Goal: Book appointment/travel/reservation

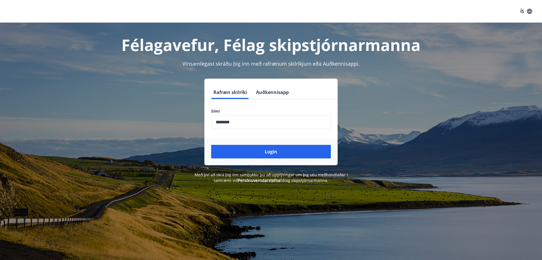
scroll to position [70, 0]
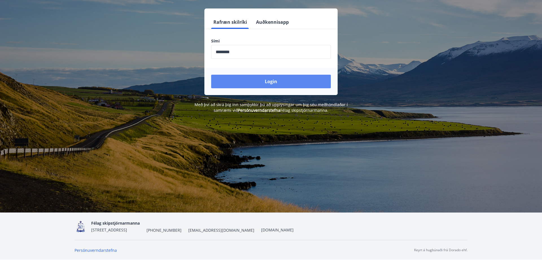
click at [270, 83] on button "Login" at bounding box center [271, 82] width 120 height 14
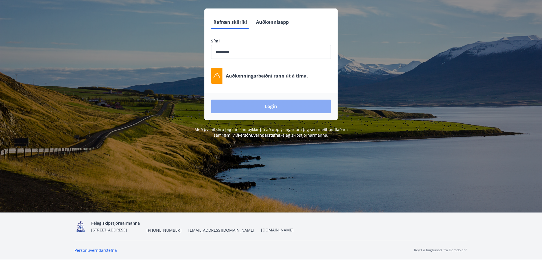
click at [271, 107] on button "Login" at bounding box center [271, 106] width 120 height 14
click at [267, 105] on button "Login" at bounding box center [271, 106] width 120 height 14
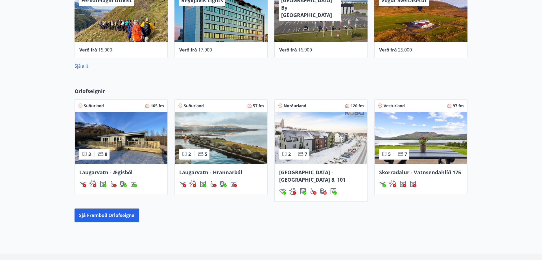
scroll to position [316, 0]
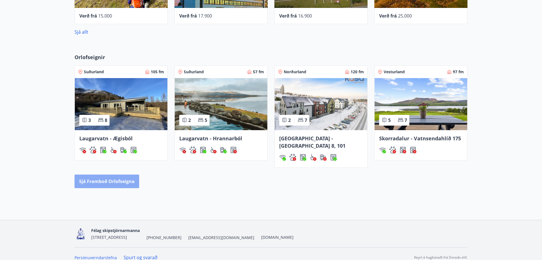
click at [95, 175] on button "Sjá framboð orlofseigna" at bounding box center [107, 181] width 65 height 14
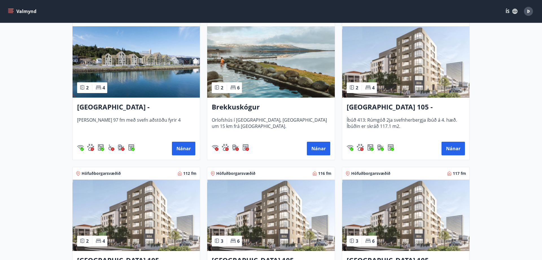
scroll to position [173, 0]
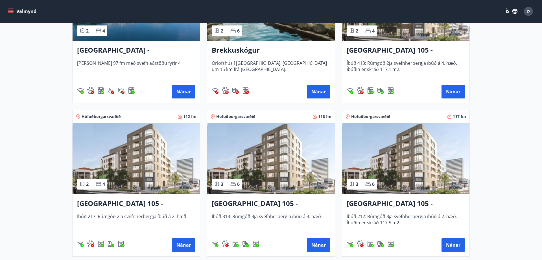
click at [431, 216] on span "Íbúð 212: Rúmgóð 3ja svefnherbergja íbúð á 2. hæð. Íbúðin er skráð 117.5 m2." at bounding box center [406, 222] width 118 height 19
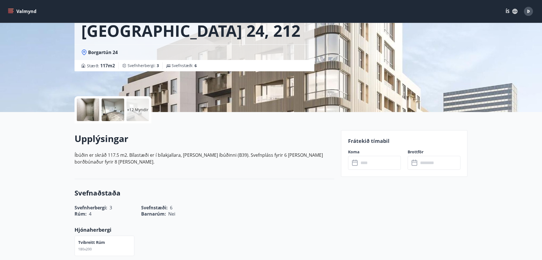
scroll to position [115, 0]
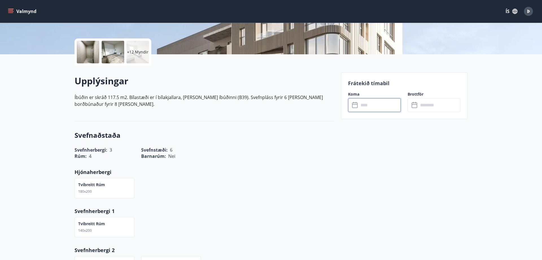
click at [369, 105] on input "text" at bounding box center [380, 105] width 42 height 14
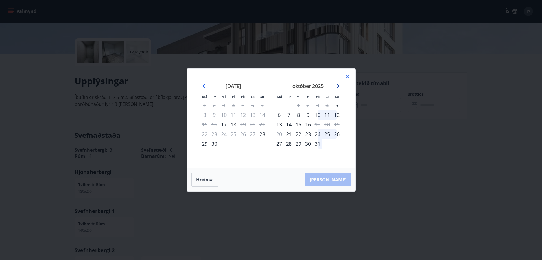
click at [337, 86] on icon "Move forward to switch to the next month." at bounding box center [337, 86] width 5 height 5
click at [319, 144] on div "28" at bounding box center [318, 144] width 10 height 10
click at [337, 144] on div "30" at bounding box center [337, 144] width 10 height 10
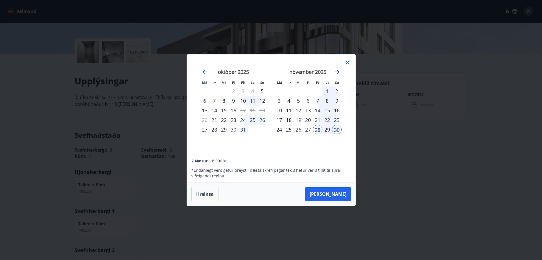
click at [338, 73] on icon "Move forward to switch to the next month." at bounding box center [337, 71] width 7 height 7
click at [280, 90] on div "1" at bounding box center [280, 91] width 10 height 10
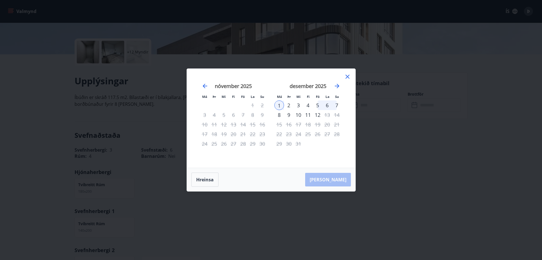
click at [245, 144] on div "28" at bounding box center [243, 144] width 10 height 10
click at [255, 144] on div "29" at bounding box center [253, 144] width 10 height 10
click at [207, 85] on icon "Move backward to switch to the previous month." at bounding box center [205, 85] width 7 height 7
click at [317, 148] on div "28" at bounding box center [318, 144] width 10 height 10
click at [317, 145] on div "28" at bounding box center [318, 144] width 10 height 10
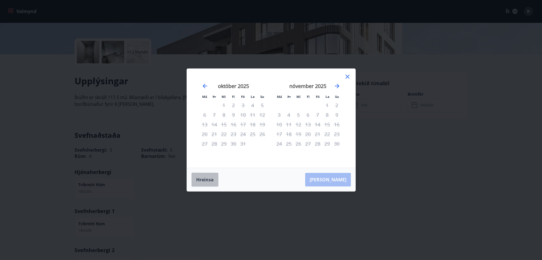
click at [203, 178] on button "Hreinsa" at bounding box center [205, 179] width 27 height 14
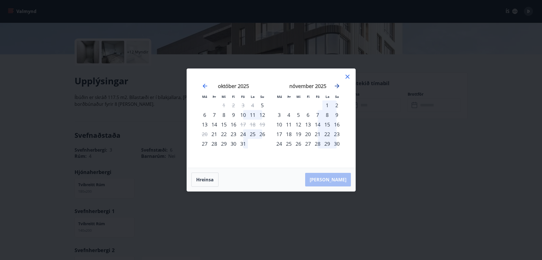
click at [340, 87] on icon "Move forward to switch to the next month." at bounding box center [337, 85] width 7 height 7
click at [245, 144] on div "28" at bounding box center [243, 144] width 10 height 10
click at [279, 105] on div "1" at bounding box center [280, 105] width 10 height 10
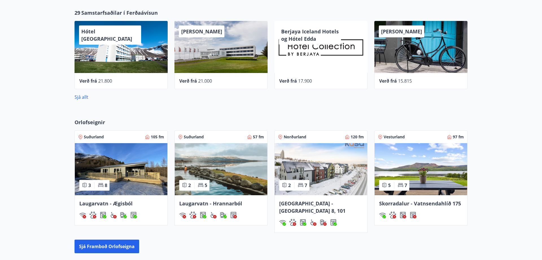
scroll to position [288, 0]
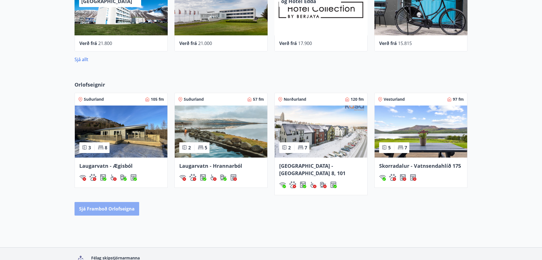
click at [98, 203] on button "Sjá framboð orlofseigna" at bounding box center [107, 209] width 65 height 14
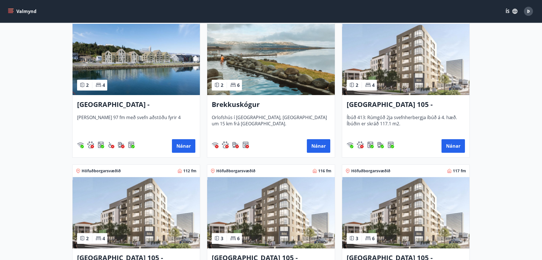
scroll to position [231, 0]
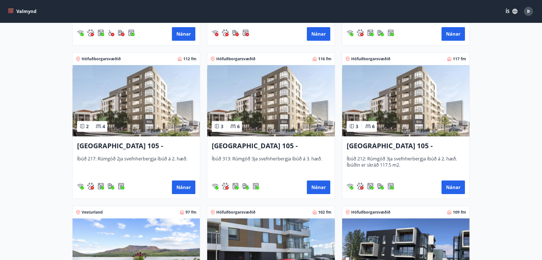
click at [416, 156] on span "Íbúð 212: Rúmgóð 3ja svefnherbergja íbúð á 2. hæð. Íbúðin er skráð 117.5 m2." at bounding box center [406, 164] width 118 height 19
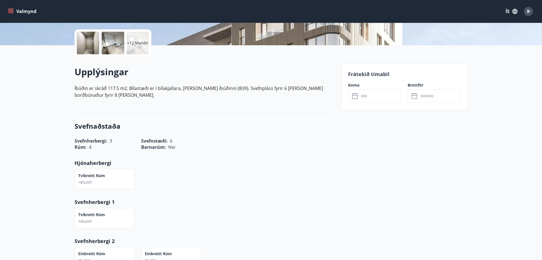
scroll to position [144, 0]
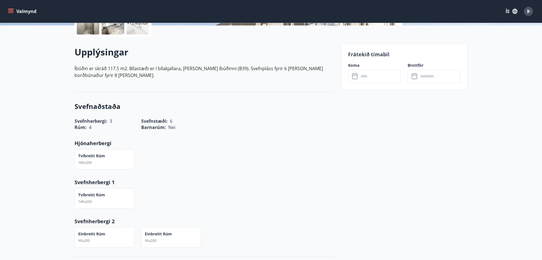
click at [379, 77] on input "text" at bounding box center [380, 76] width 42 height 14
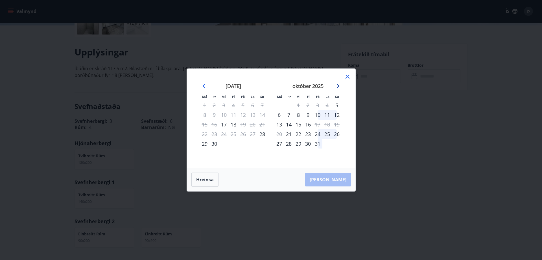
click at [339, 86] on icon "Move forward to switch to the next month." at bounding box center [337, 86] width 5 height 5
click at [338, 86] on icon "Move forward to switch to the next month." at bounding box center [337, 86] width 5 height 5
click at [243, 144] on div "28" at bounding box center [243, 144] width 10 height 10
click at [279, 102] on div "1" at bounding box center [280, 105] width 10 height 10
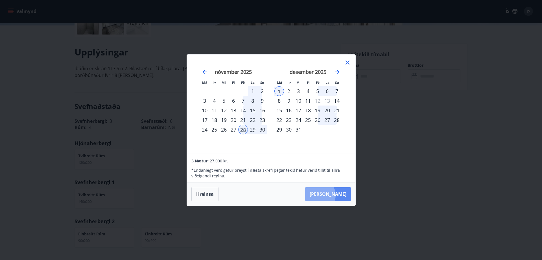
click at [337, 195] on button "[PERSON_NAME]" at bounding box center [328, 194] width 46 height 14
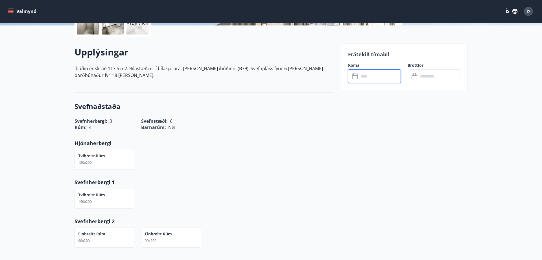
type input "******"
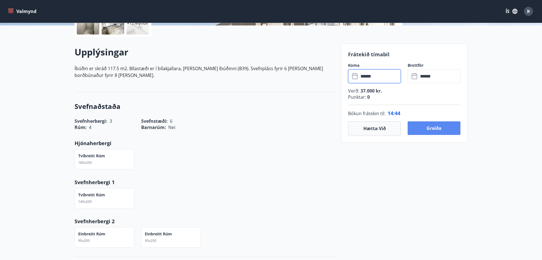
click at [438, 130] on button "Greiða" at bounding box center [434, 128] width 53 height 14
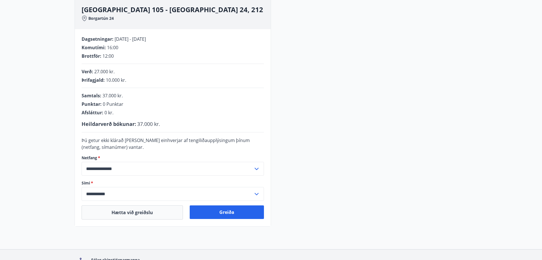
scroll to position [87, 0]
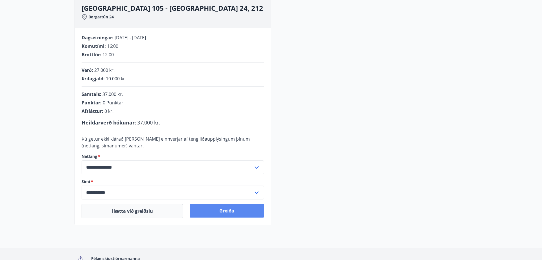
click at [232, 210] on button "Greiða" at bounding box center [227, 211] width 74 height 14
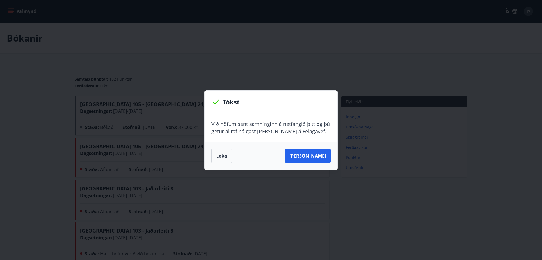
click at [223, 155] on button "Loka" at bounding box center [222, 156] width 21 height 14
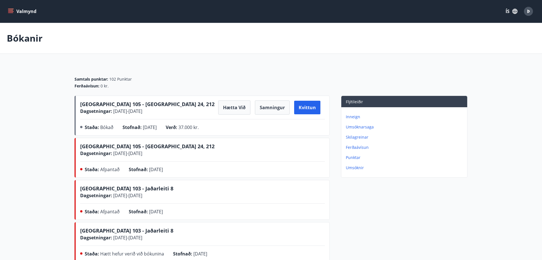
click at [355, 116] on p "Inneign" at bounding box center [405, 117] width 119 height 6
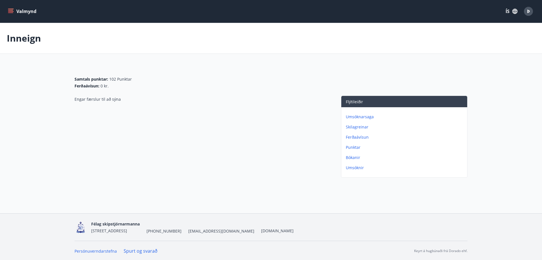
click at [357, 147] on p "Punktar" at bounding box center [405, 147] width 119 height 6
click at [357, 167] on p "Umsóknir" at bounding box center [405, 168] width 119 height 6
click at [353, 155] on p "Punktar" at bounding box center [405, 158] width 119 height 6
